Goal: Navigation & Orientation: Find specific page/section

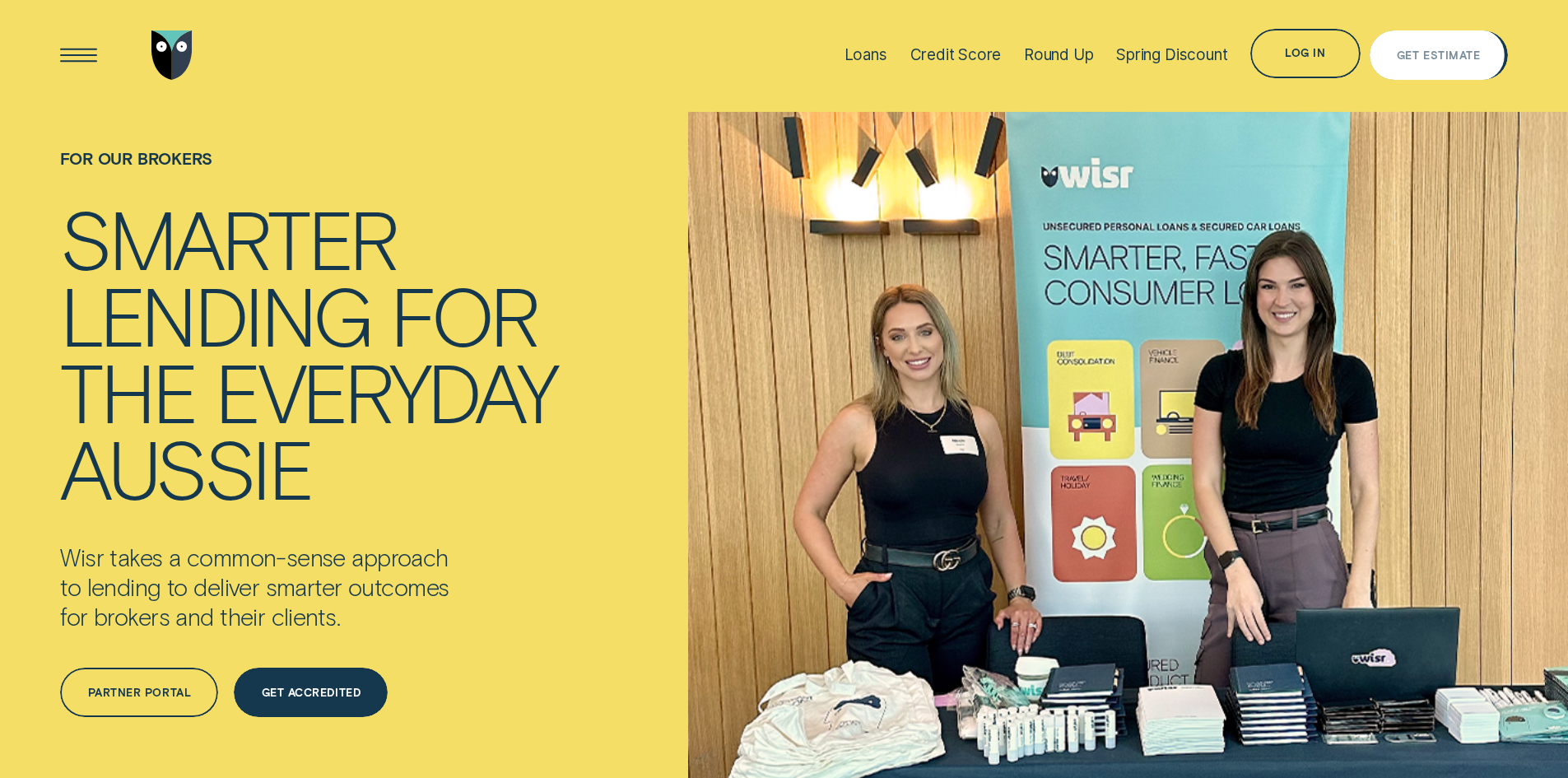
click at [1427, 51] on div "Get Estimate" at bounding box center [1438, 56] width 83 height 10
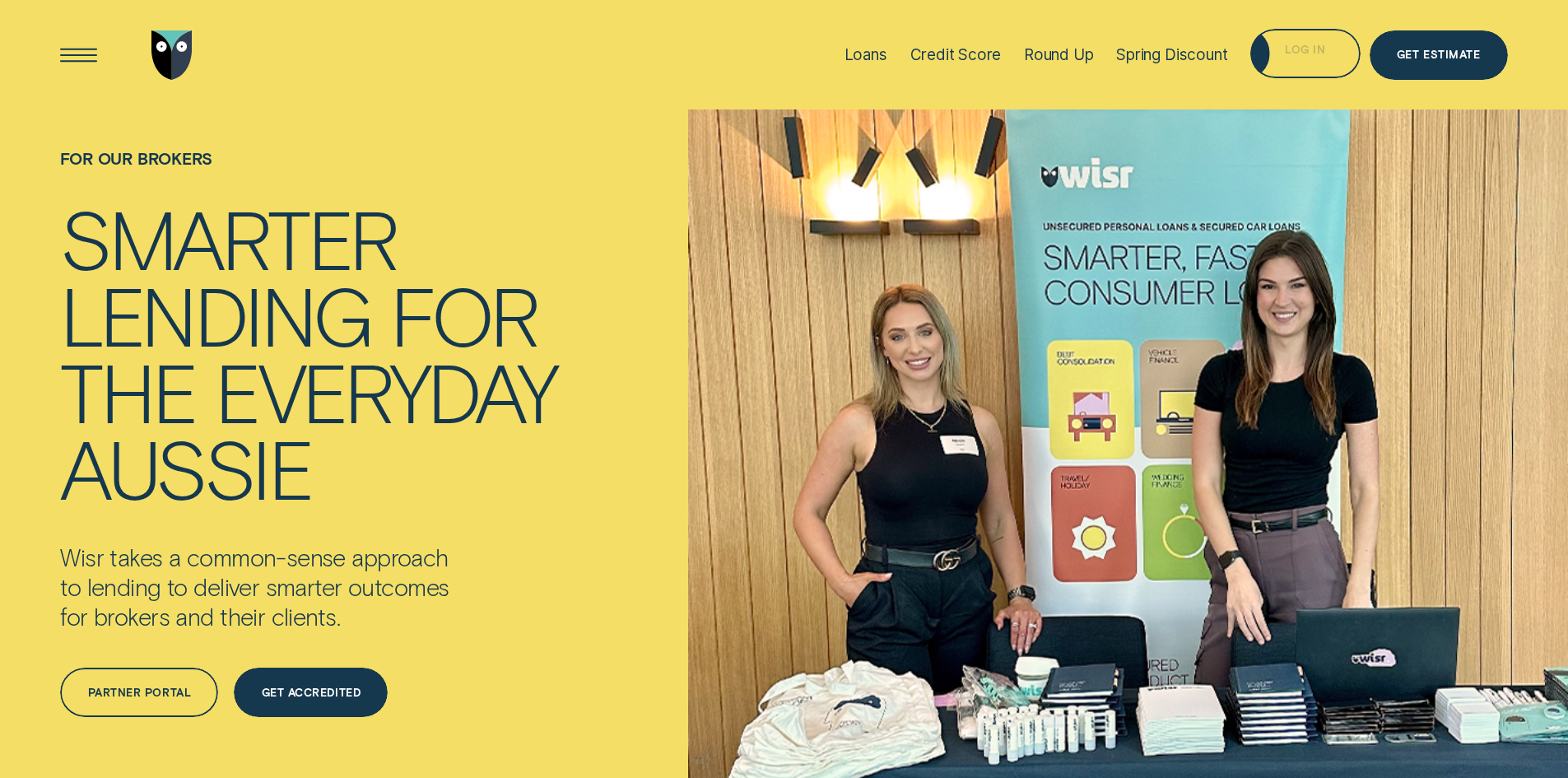
click at [1328, 35] on div "Log in" at bounding box center [1305, 53] width 110 height 49
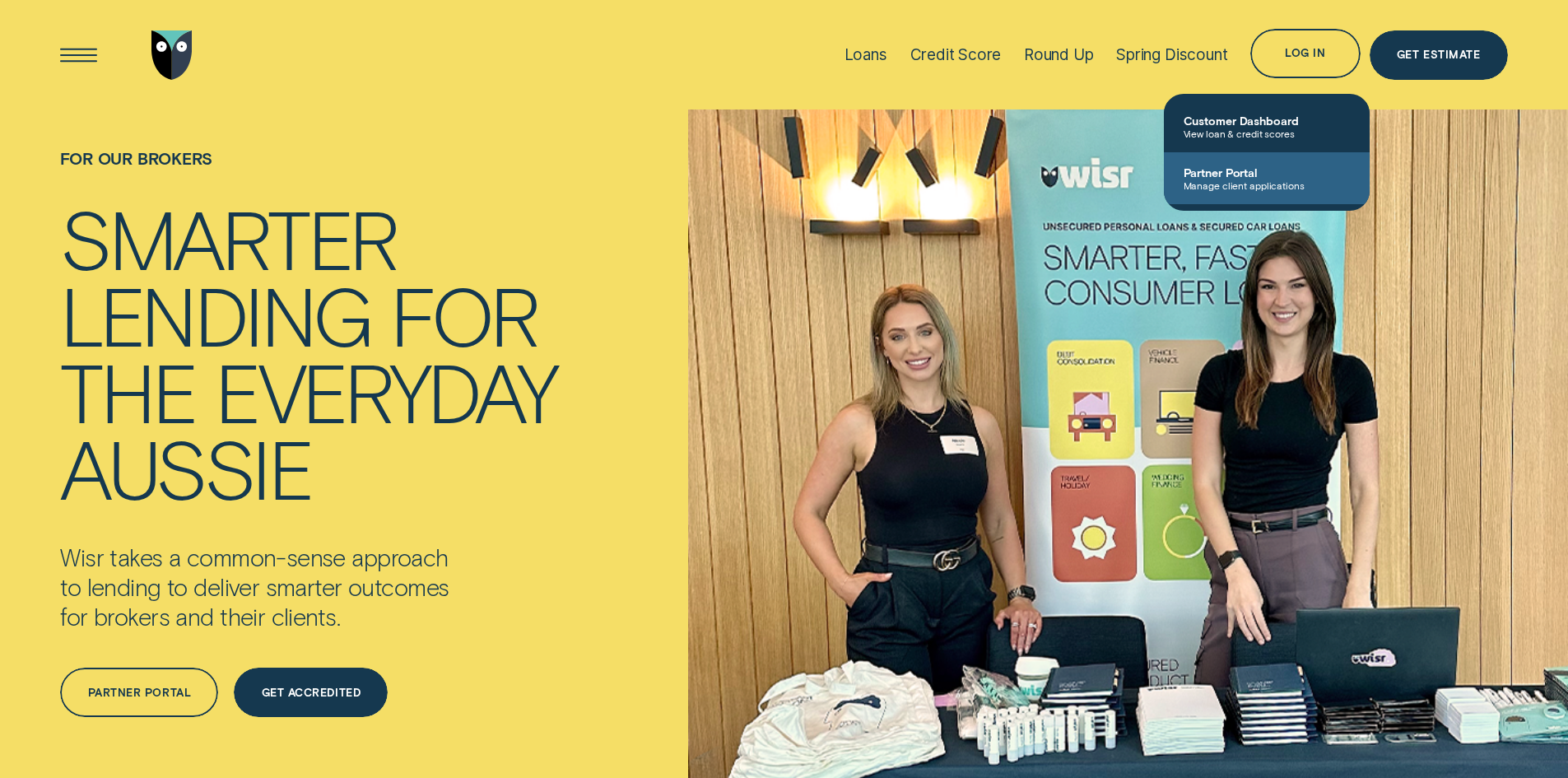
click at [1244, 171] on span "Partner Portal" at bounding box center [1266, 173] width 167 height 14
